Goal: Navigation & Orientation: Find specific page/section

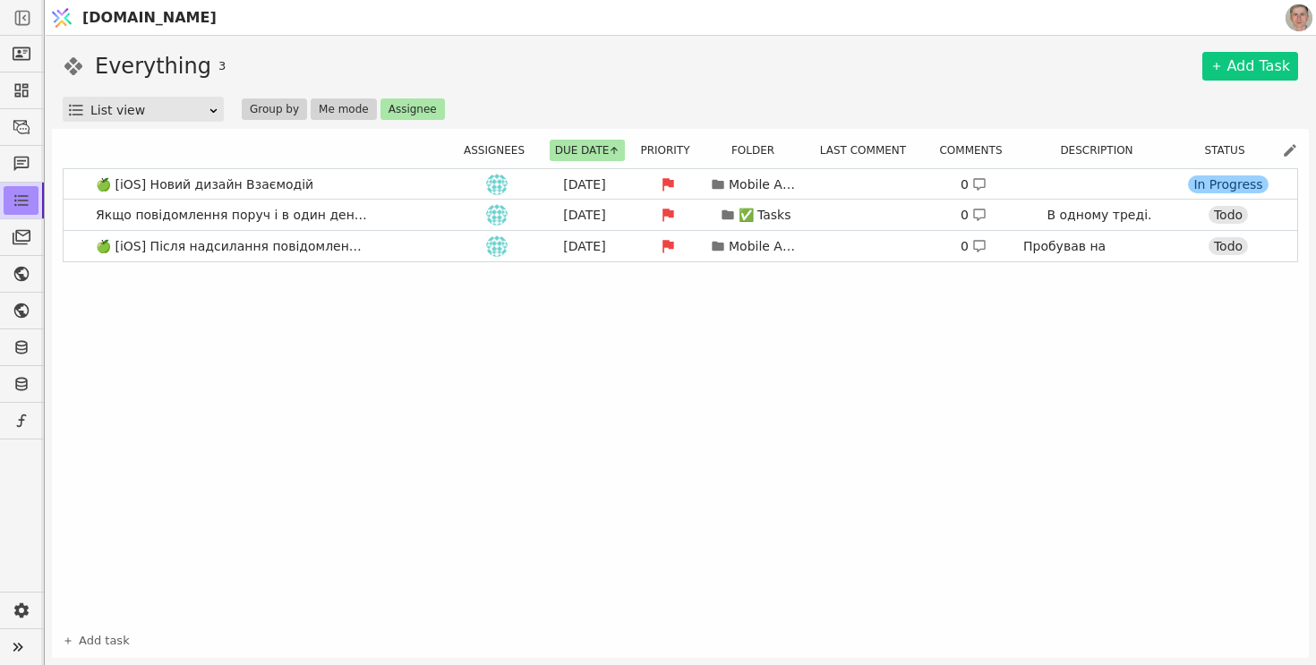
click at [93, 114] on div "List view" at bounding box center [148, 110] width 117 height 25
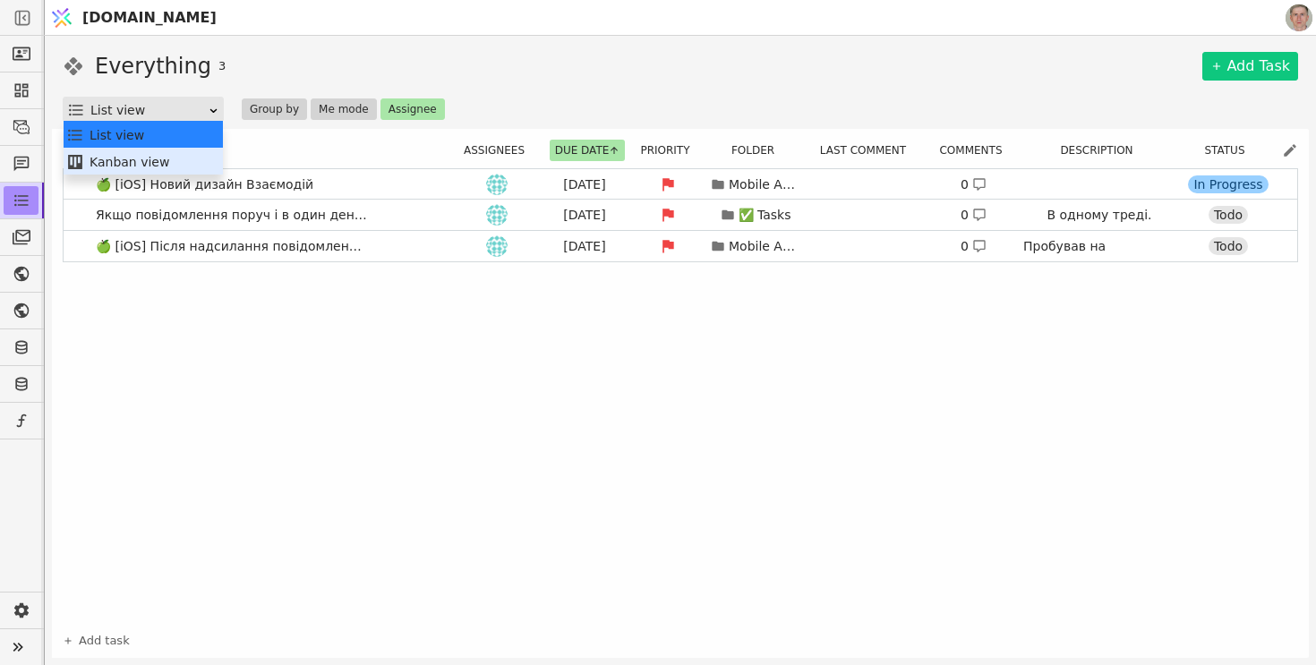
click at [110, 157] on div "Kanban view" at bounding box center [143, 162] width 154 height 27
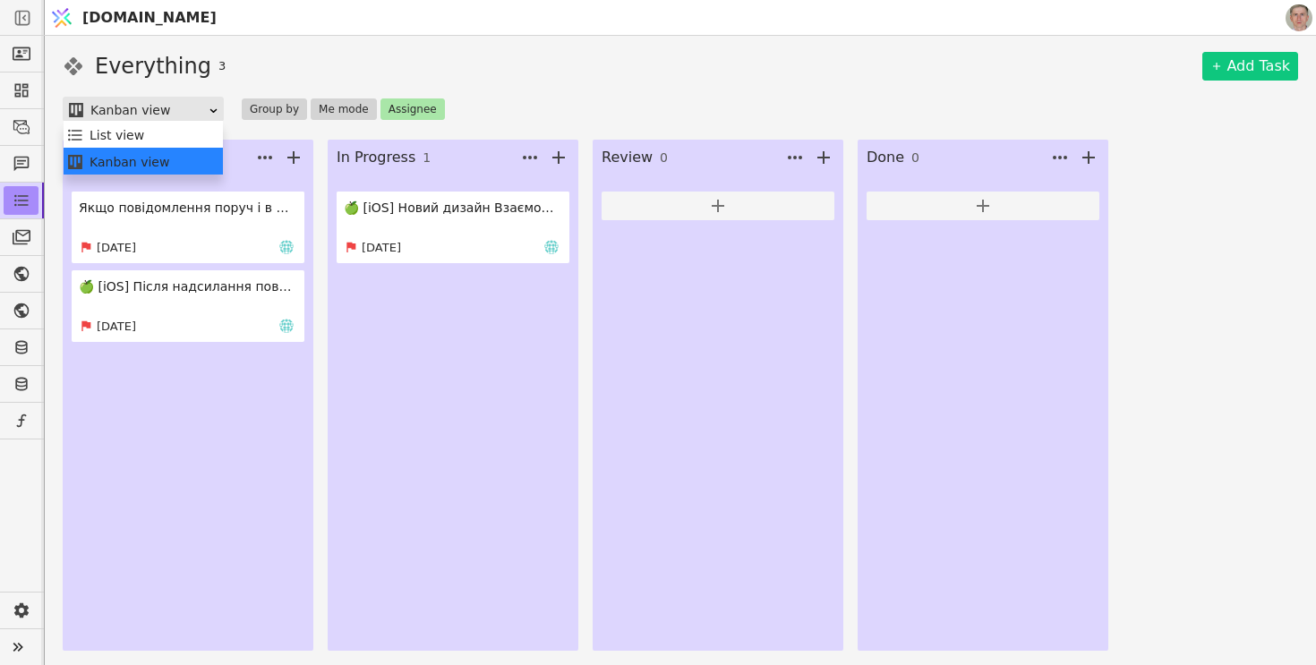
click at [175, 108] on div "Kanban view" at bounding box center [148, 110] width 117 height 25
click at [176, 133] on div "List view" at bounding box center [143, 135] width 154 height 27
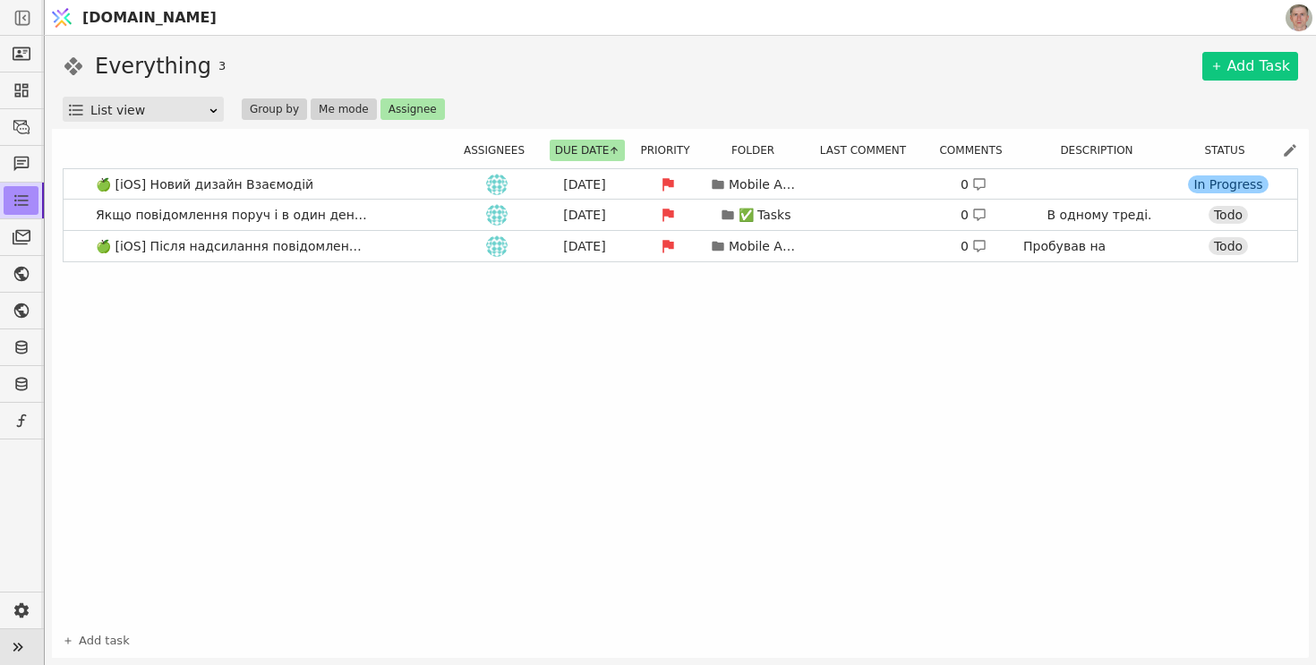
click at [26, 649] on icon at bounding box center [17, 647] width 25 height 25
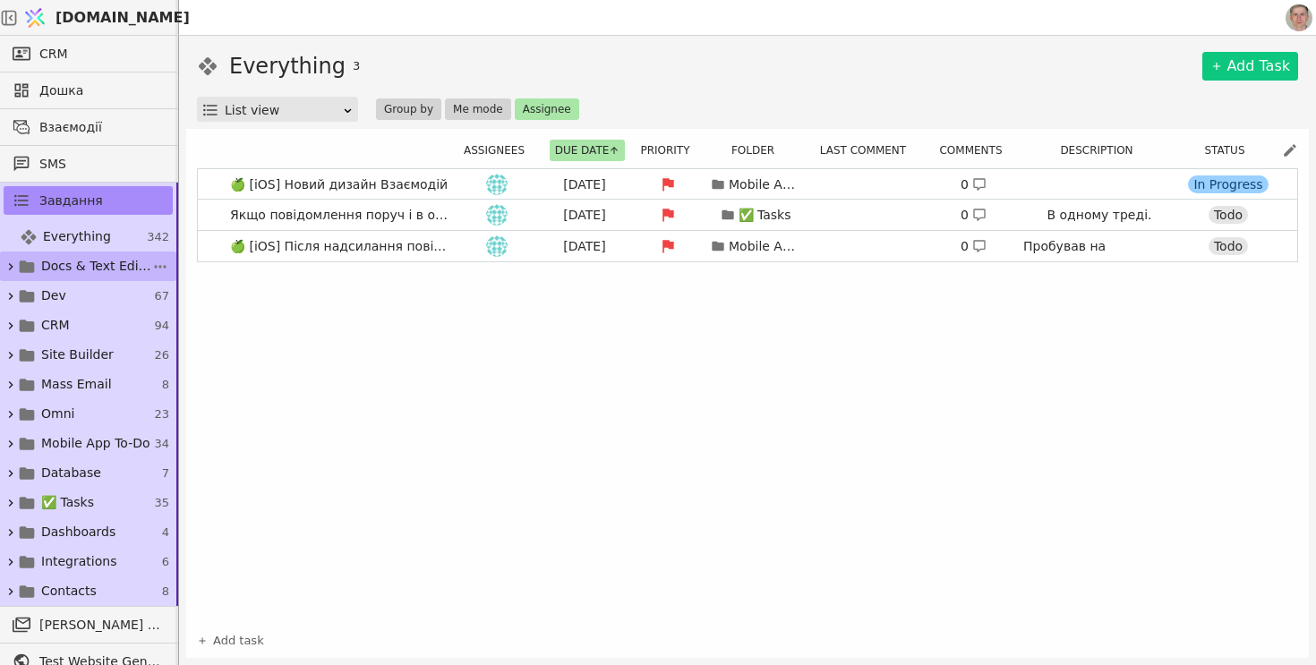
click at [11, 267] on icon at bounding box center [11, 266] width 4 height 7
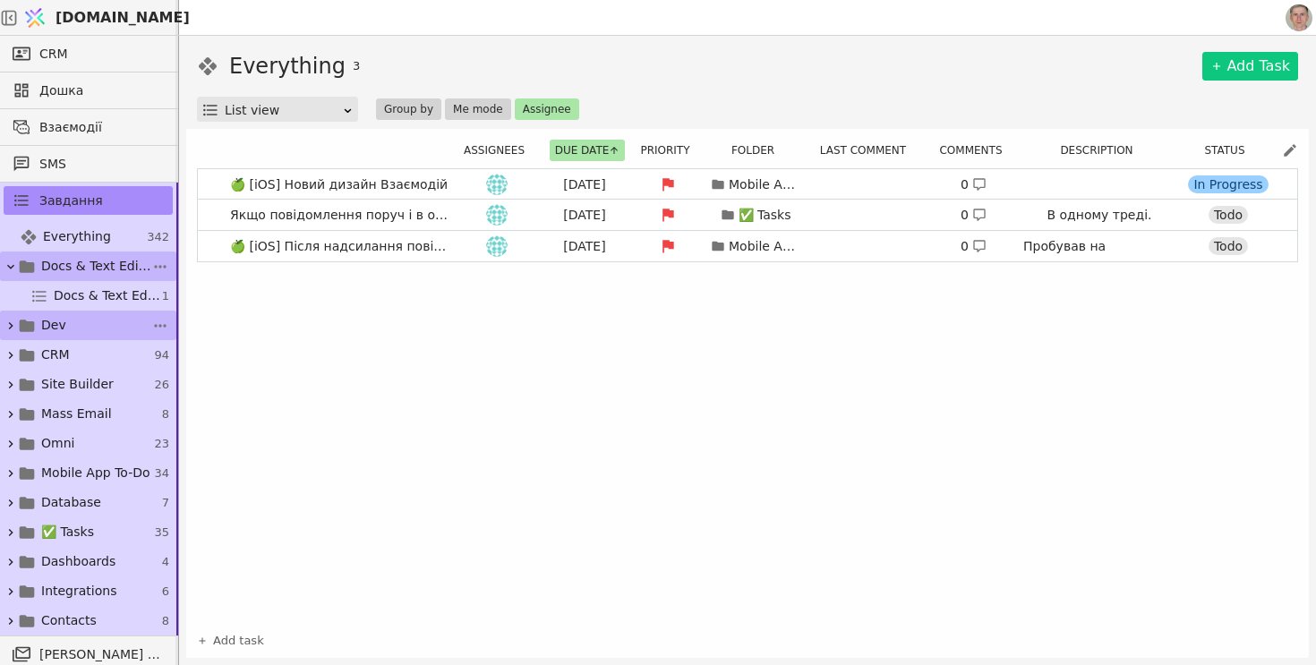
click at [9, 322] on icon at bounding box center [11, 326] width 14 height 14
